Goal: Information Seeking & Learning: Compare options

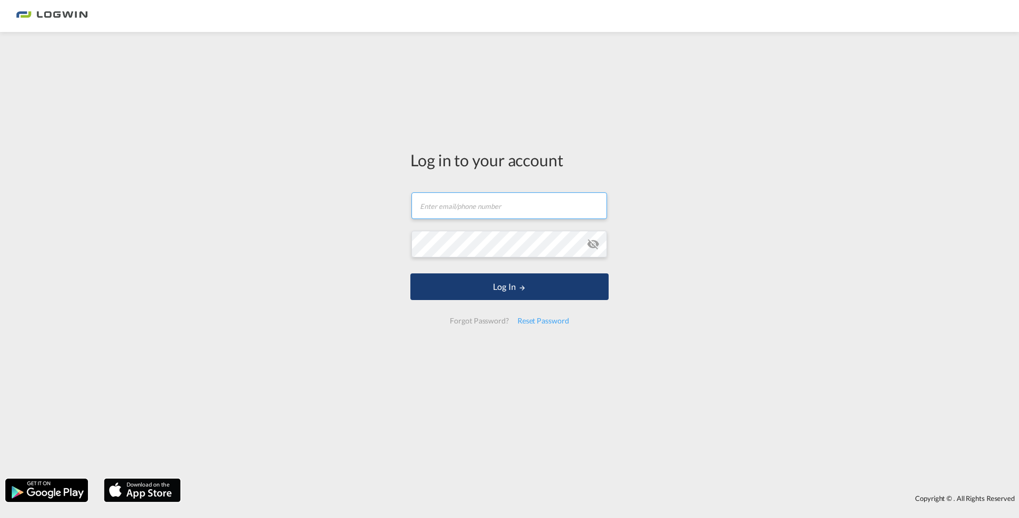
type input "bjoern.berger@logwin-logistics.com"
click at [488, 285] on button "Log In" at bounding box center [510, 286] width 198 height 27
